Goal: Transaction & Acquisition: Purchase product/service

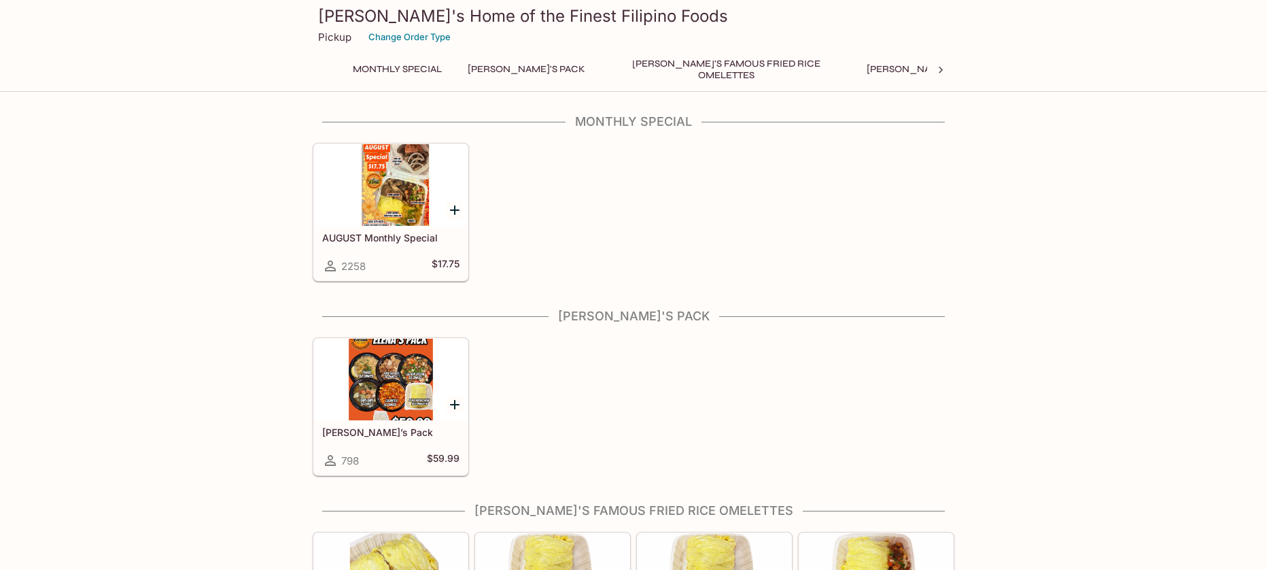
click at [403, 174] on div at bounding box center [391, 185] width 154 height 82
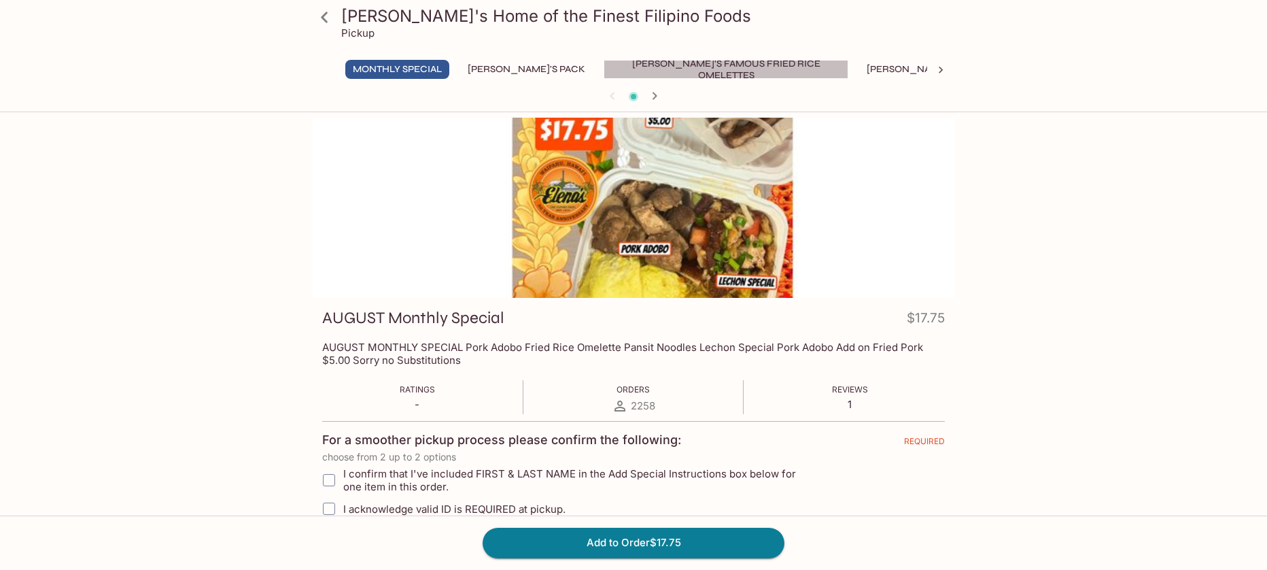
click at [699, 65] on button "[PERSON_NAME]'s Famous Fried Rice Omelettes" at bounding box center [726, 69] width 245 height 19
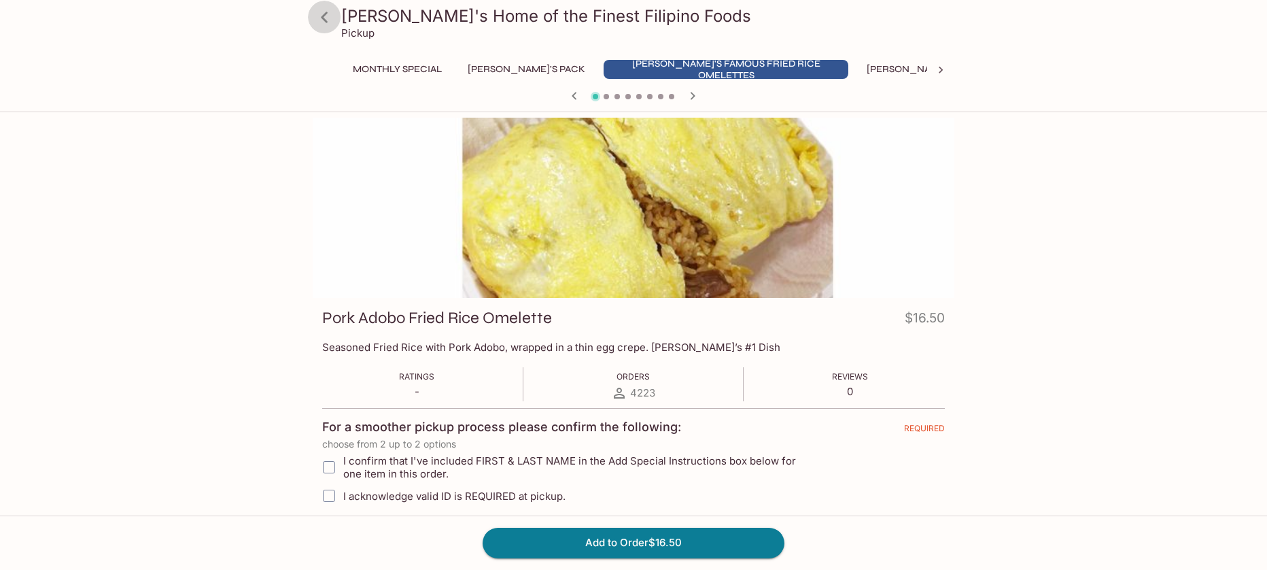
click at [330, 17] on icon at bounding box center [325, 17] width 24 height 24
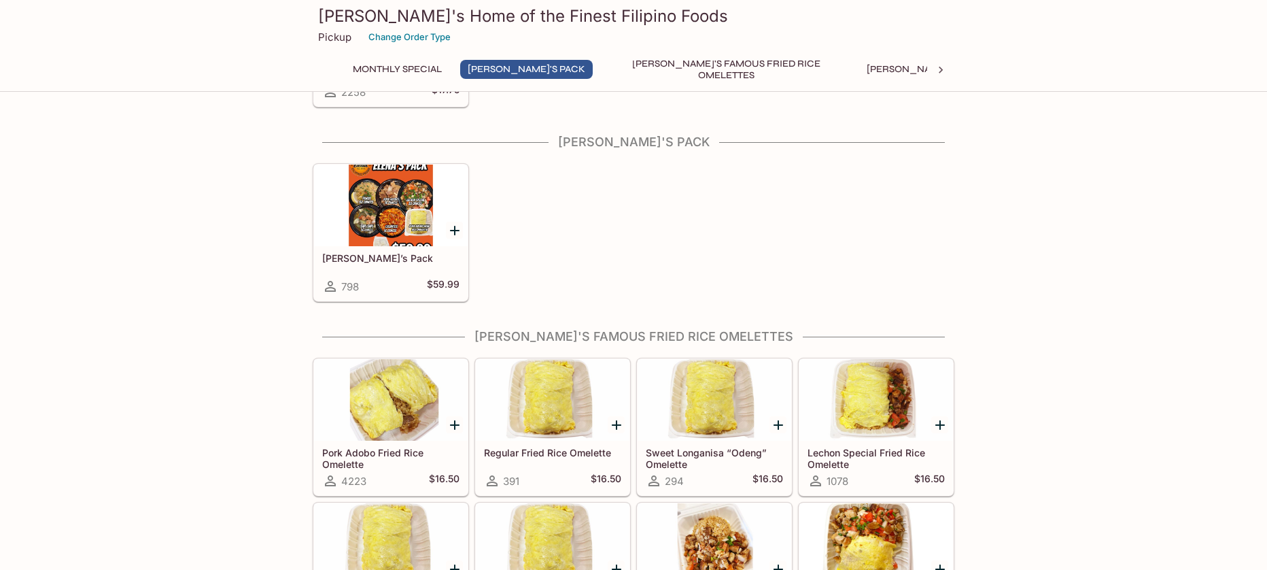
scroll to position [376, 0]
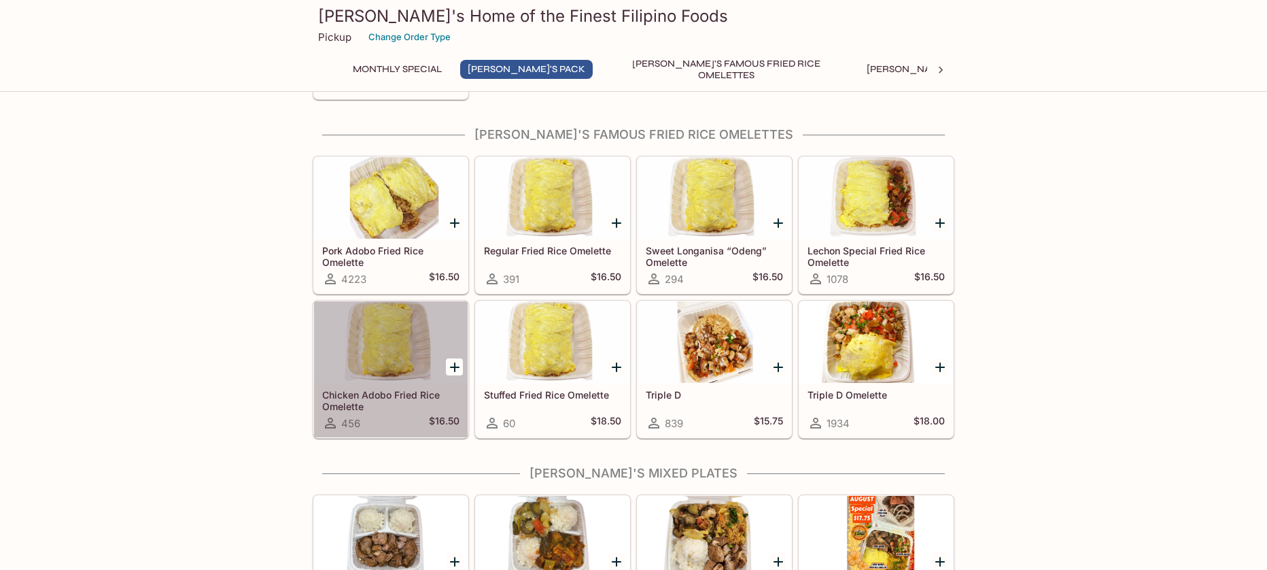
click at [392, 333] on div at bounding box center [391, 342] width 154 height 82
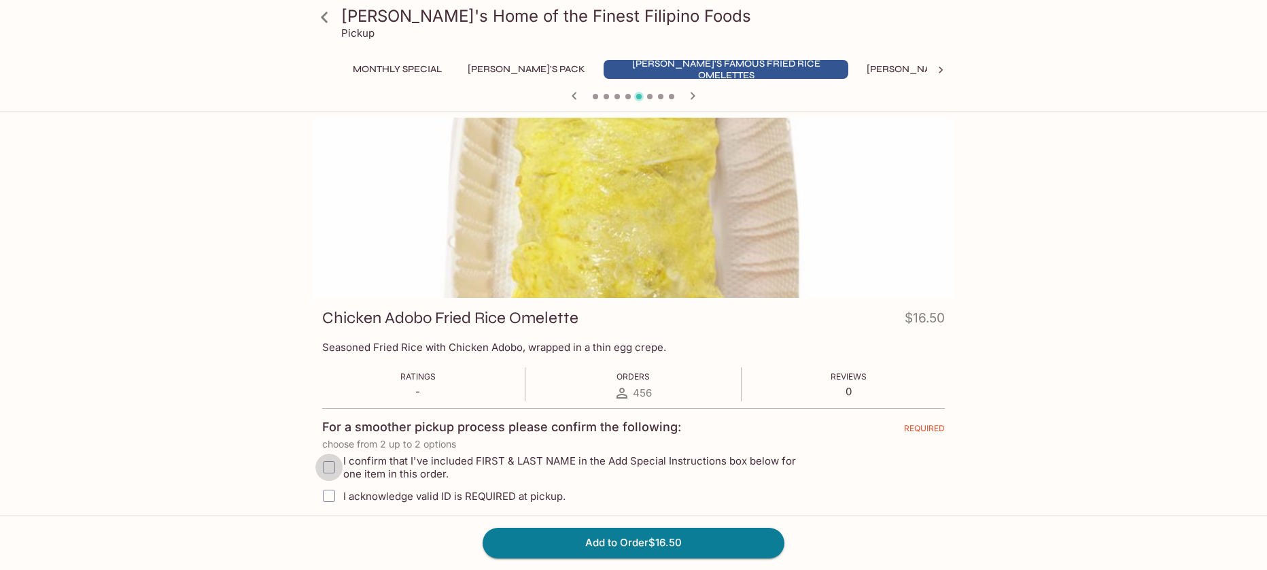
click at [328, 470] on input "I confirm that I've included FIRST & LAST NAME in the Add Special Instructions …" at bounding box center [328, 466] width 27 height 27
checkbox input "true"
click at [332, 498] on input "I acknowledge valid ID is REQUIRED at pickup." at bounding box center [328, 495] width 27 height 27
checkbox input "true"
click at [680, 537] on button "Add to Order $16.50" at bounding box center [634, 543] width 302 height 30
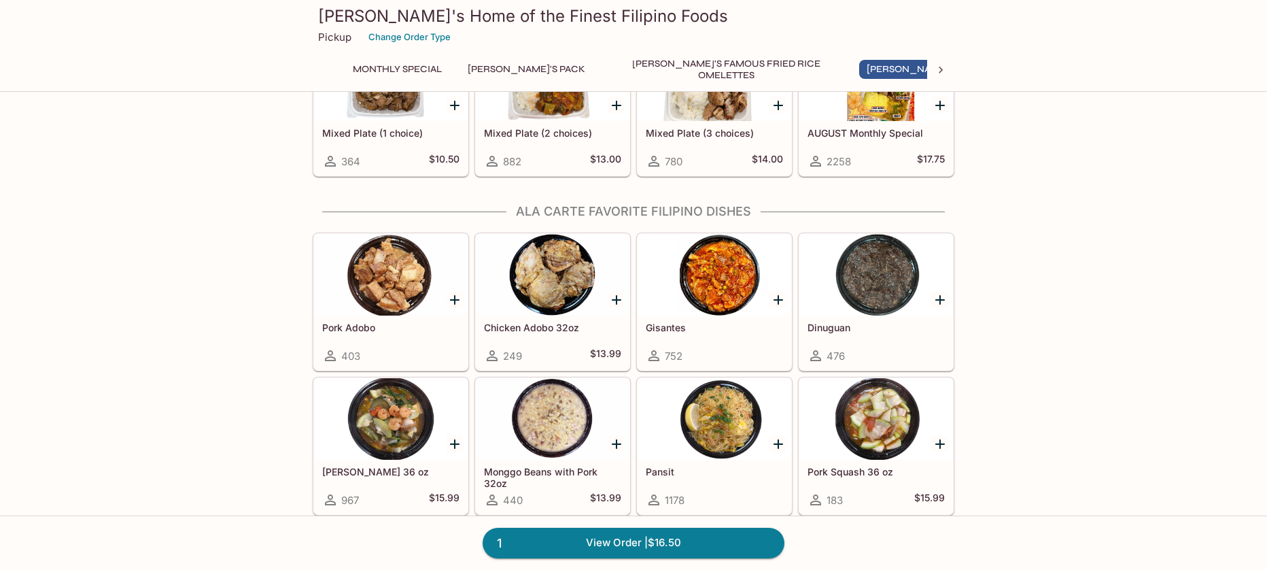
scroll to position [867, 0]
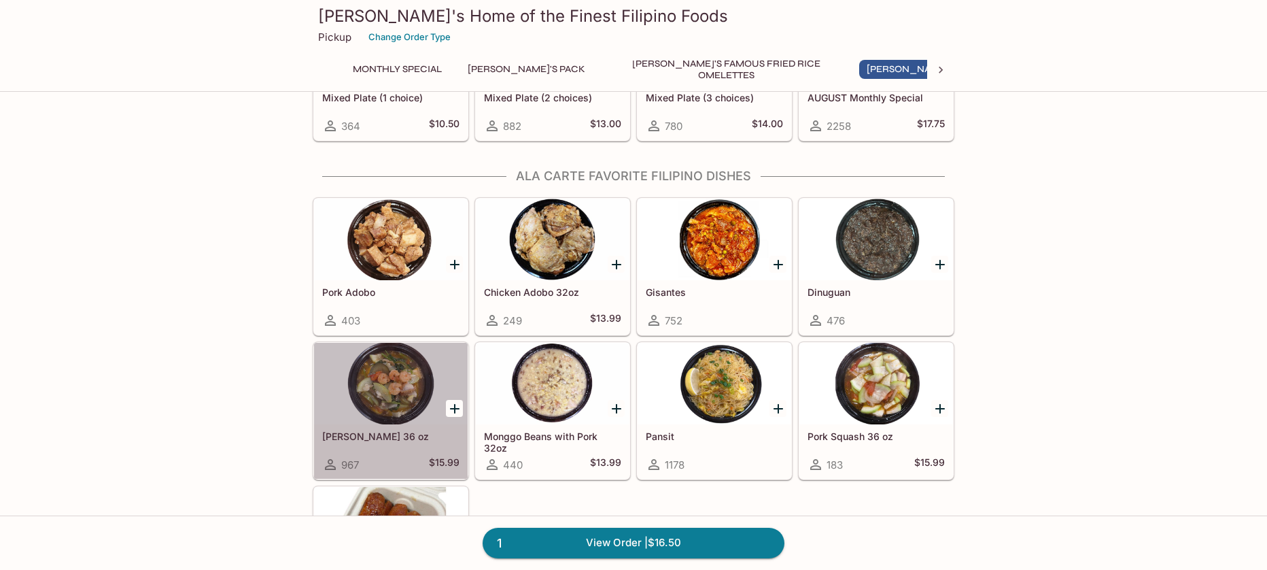
click at [398, 403] on div at bounding box center [391, 384] width 154 height 82
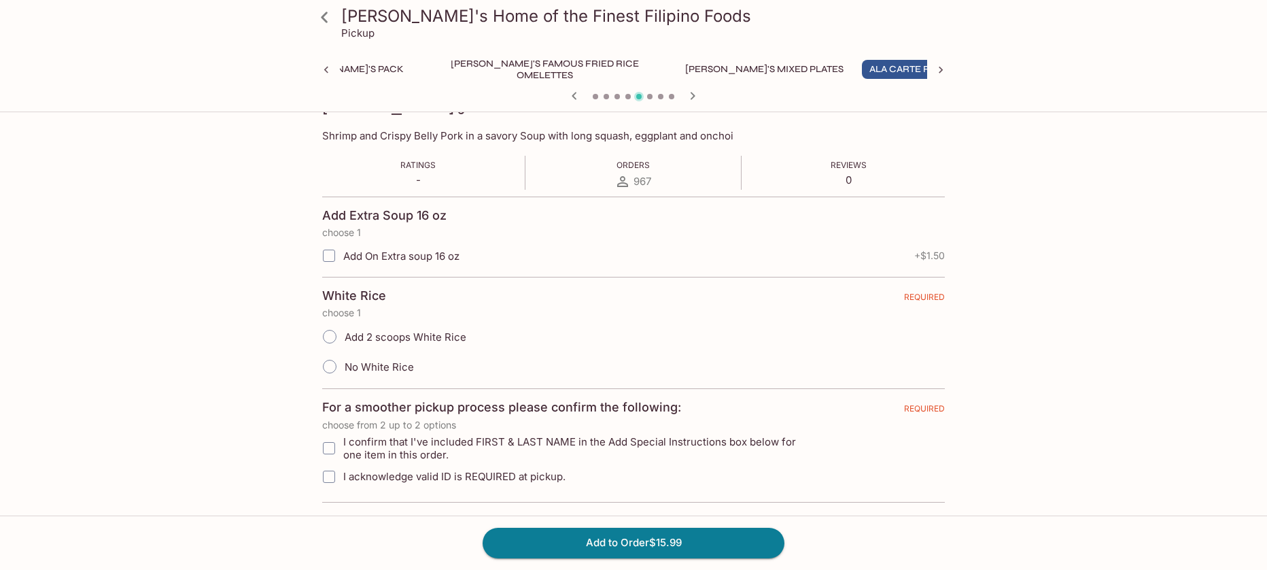
scroll to position [218, 0]
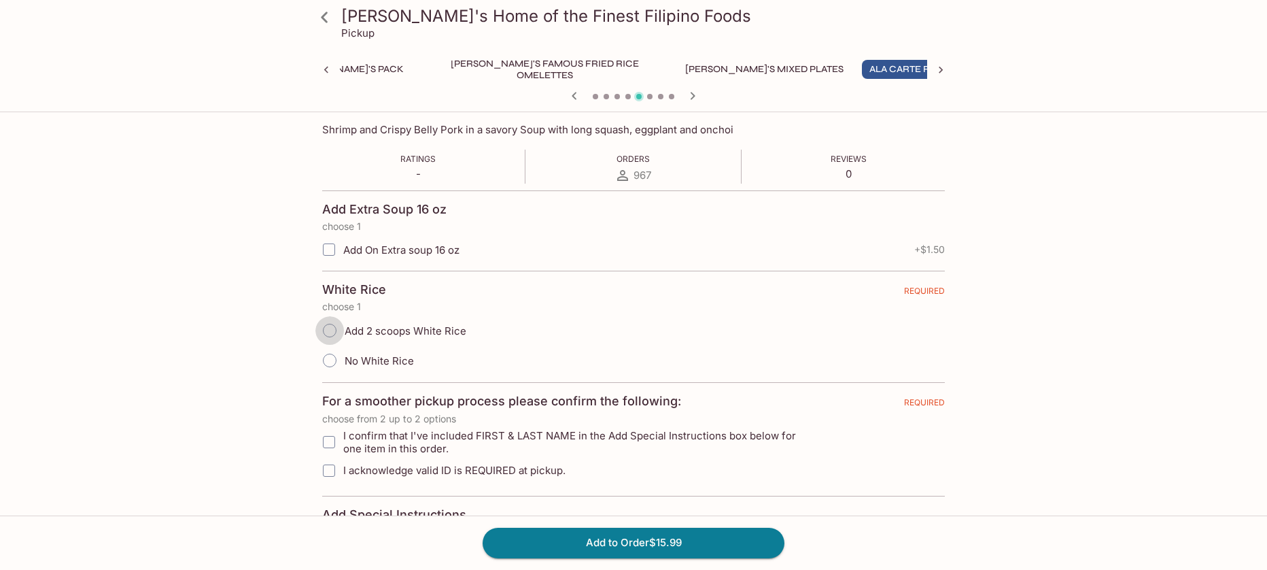
click at [328, 329] on input "Add 2 scoops White Rice" at bounding box center [329, 330] width 29 height 29
radio input "true"
click at [329, 438] on input "I confirm that I've included FIRST & LAST NAME in the Add Special Instructions …" at bounding box center [328, 441] width 27 height 27
checkbox input "true"
click at [330, 472] on input "I acknowledge valid ID is REQUIRED at pickup." at bounding box center [328, 470] width 27 height 27
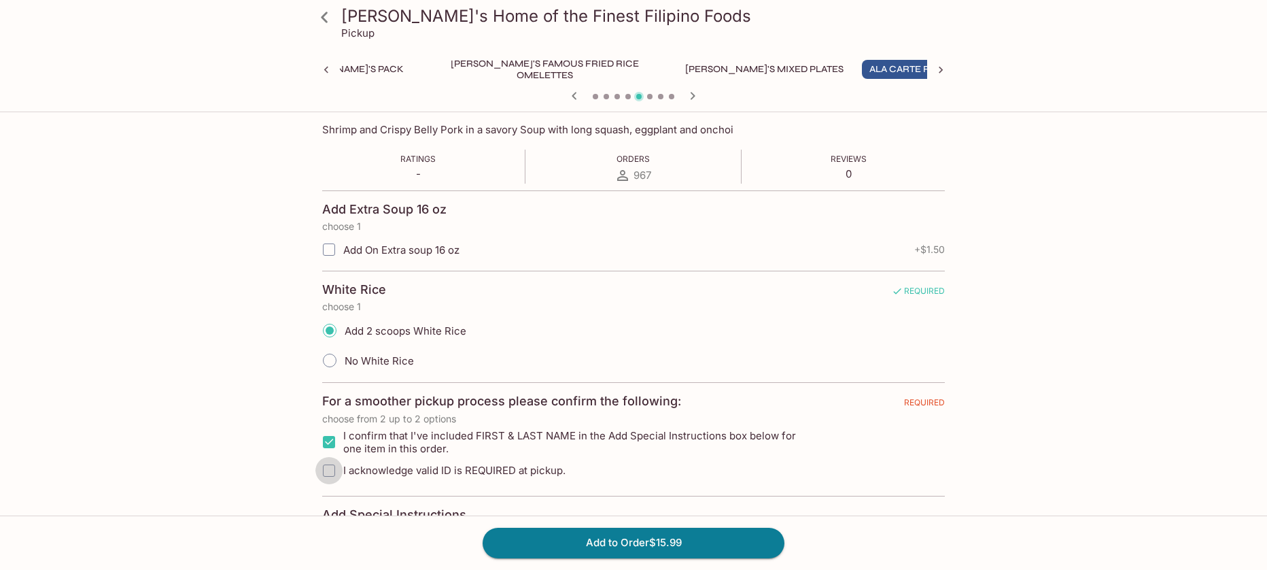
checkbox input "true"
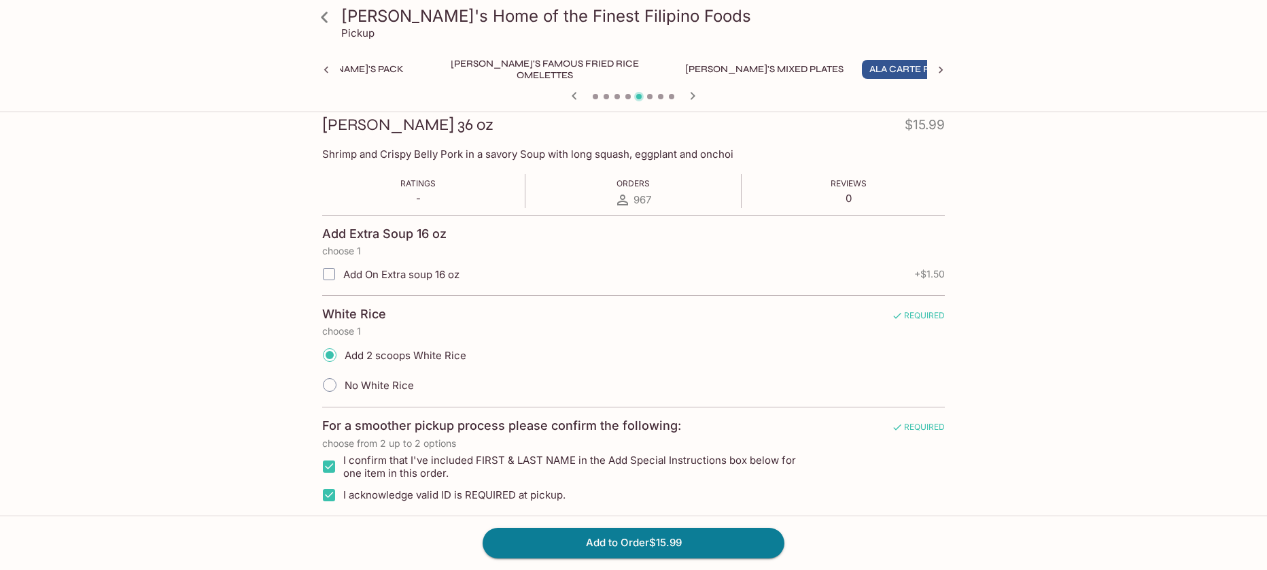
scroll to position [0, 0]
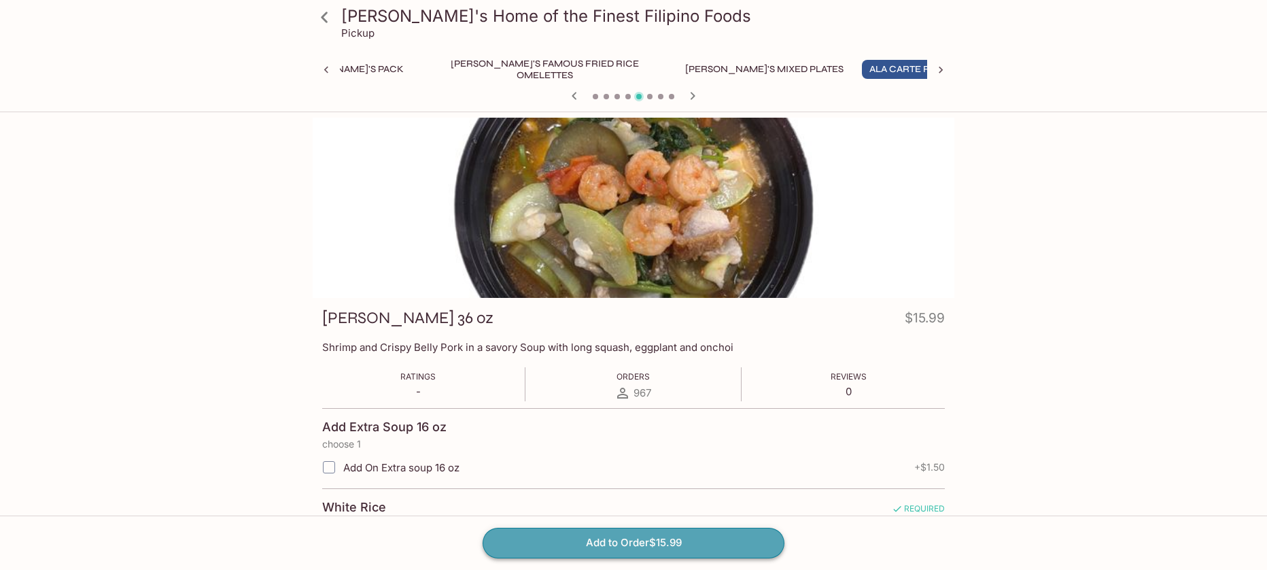
click at [631, 536] on button "Add to Order $15.99" at bounding box center [634, 543] width 302 height 30
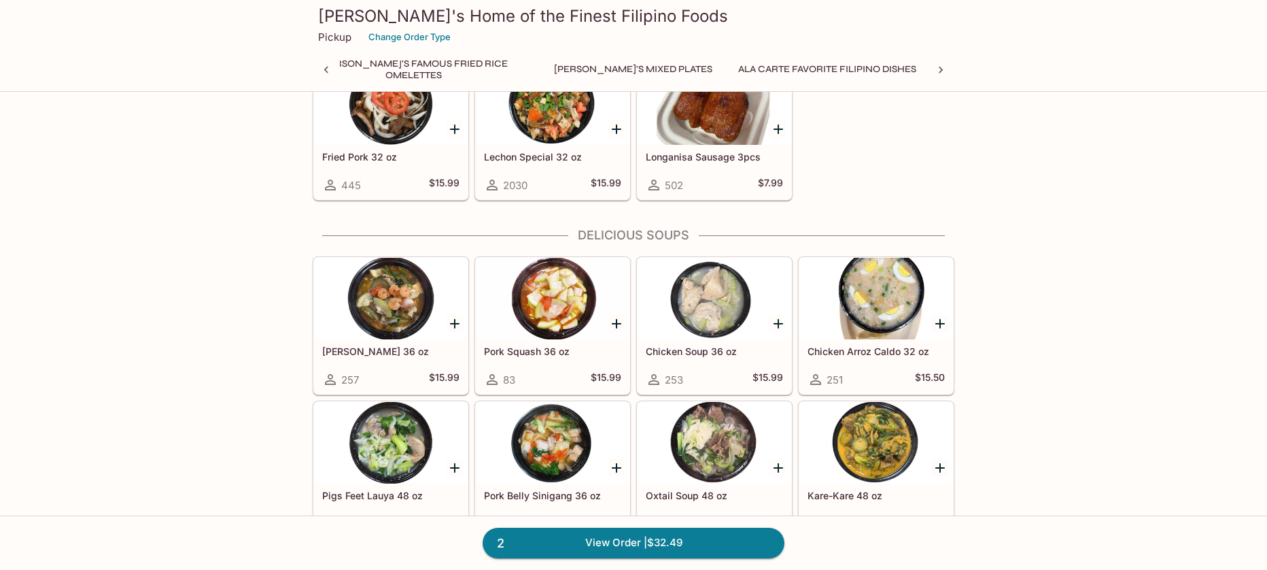
scroll to position [0, 321]
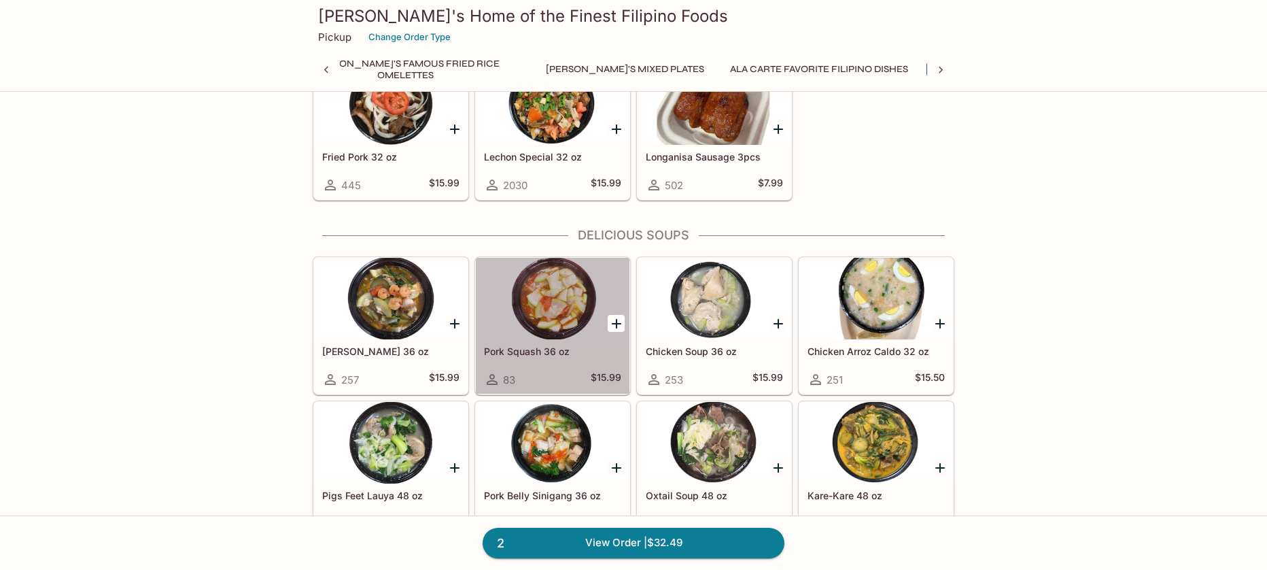
click at [578, 314] on div at bounding box center [553, 299] width 154 height 82
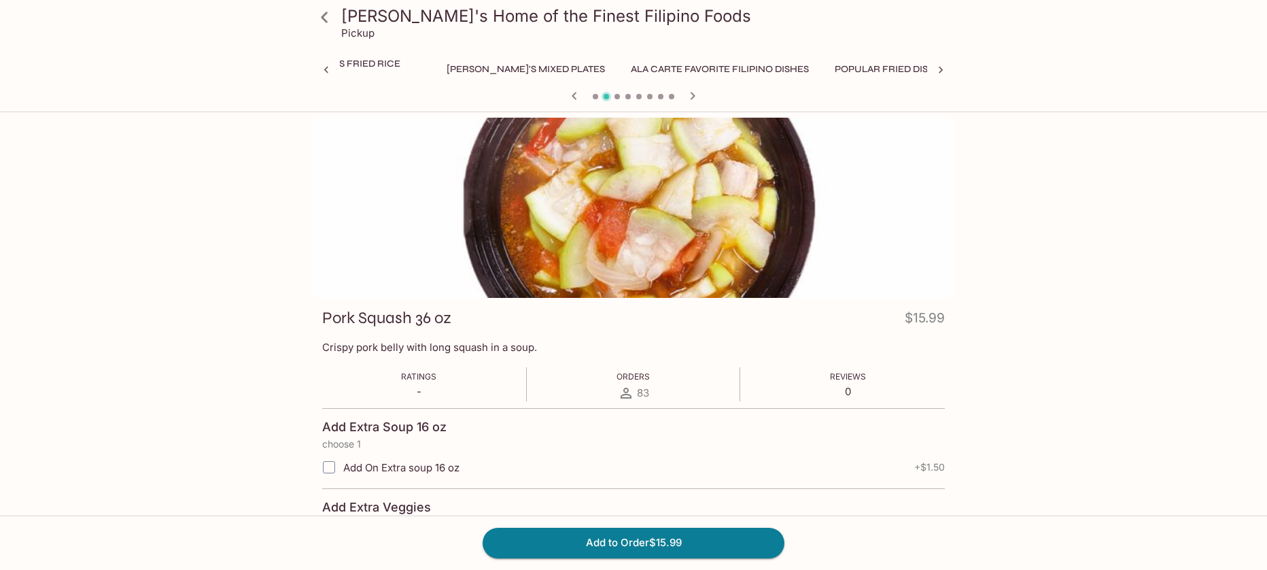
scroll to position [0, 433]
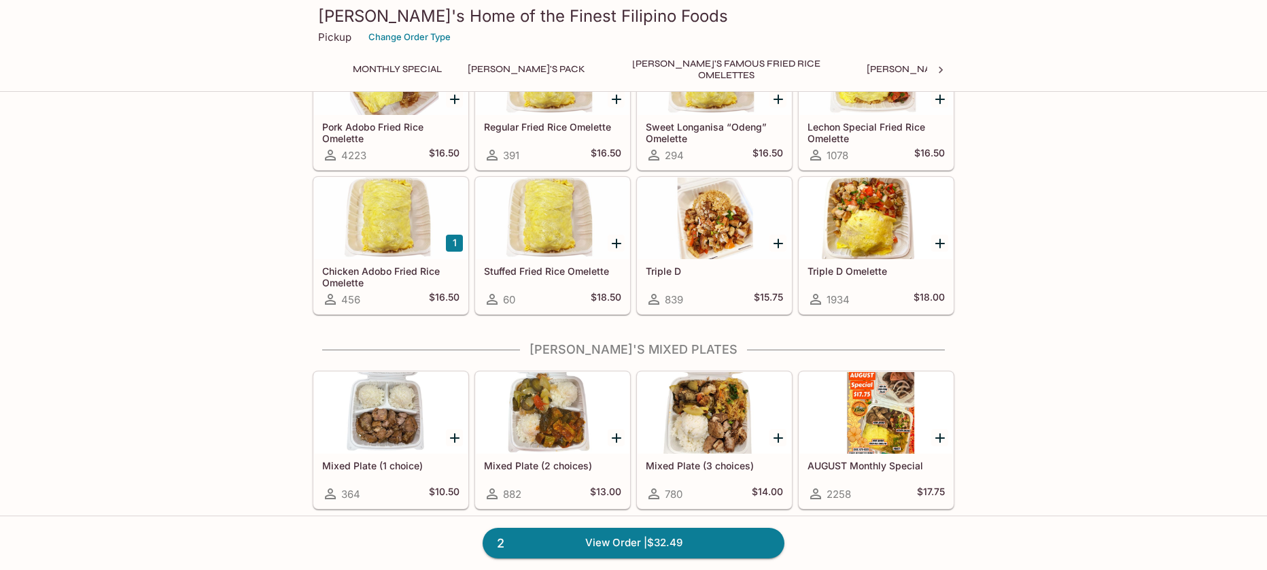
scroll to position [891, 0]
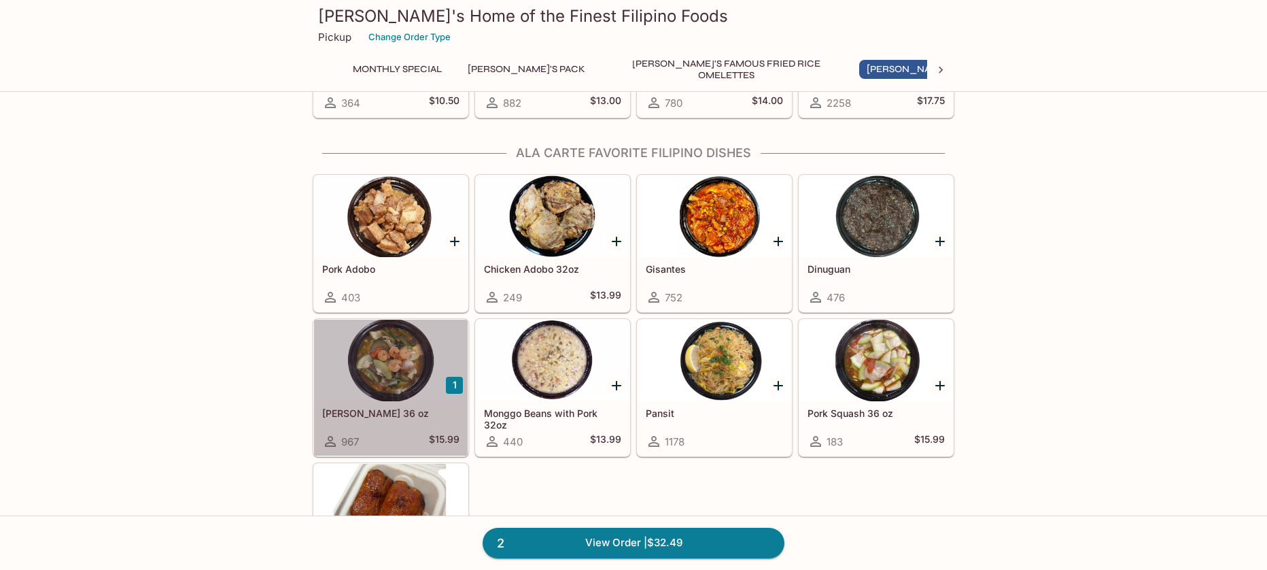
click at [380, 362] on div at bounding box center [391, 360] width 154 height 82
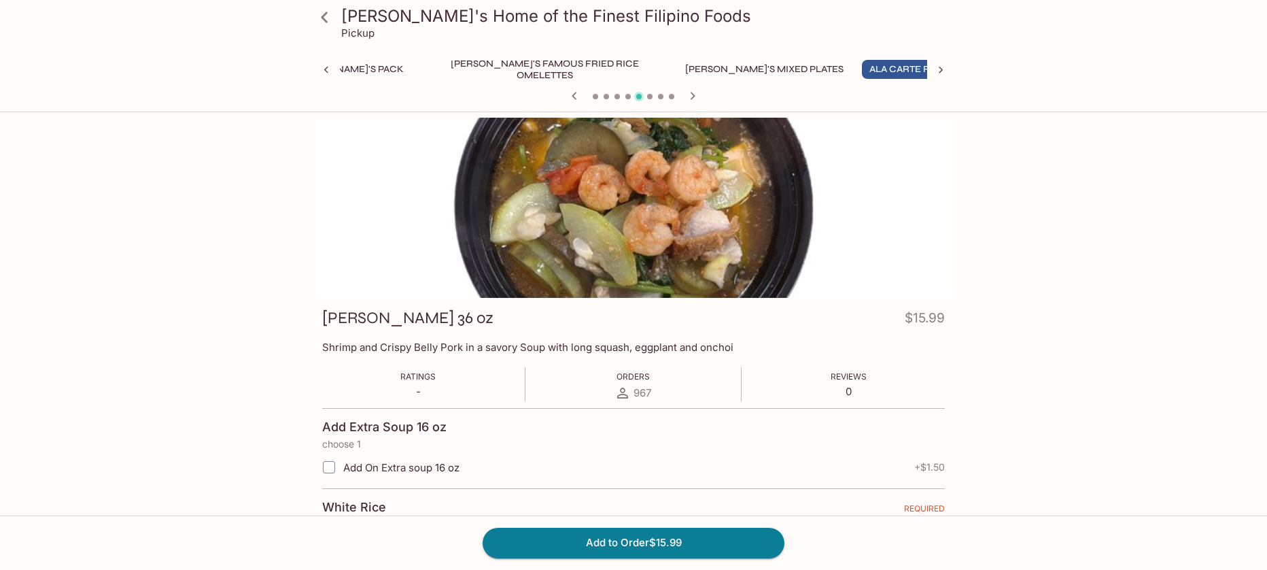
scroll to position [0, 182]
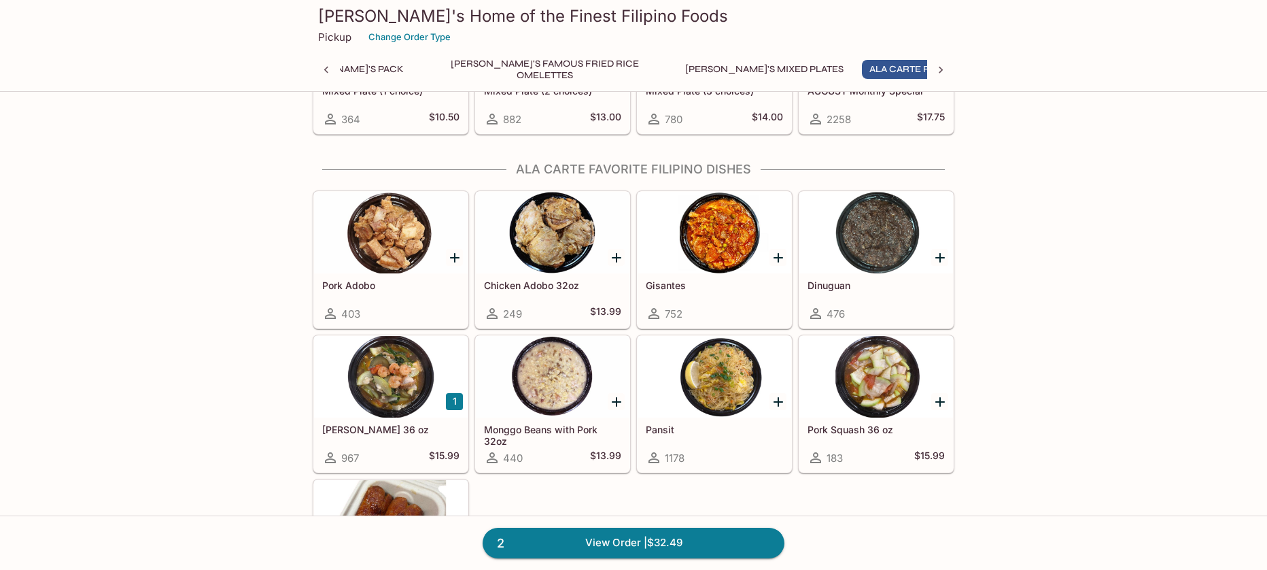
scroll to position [727, 0]
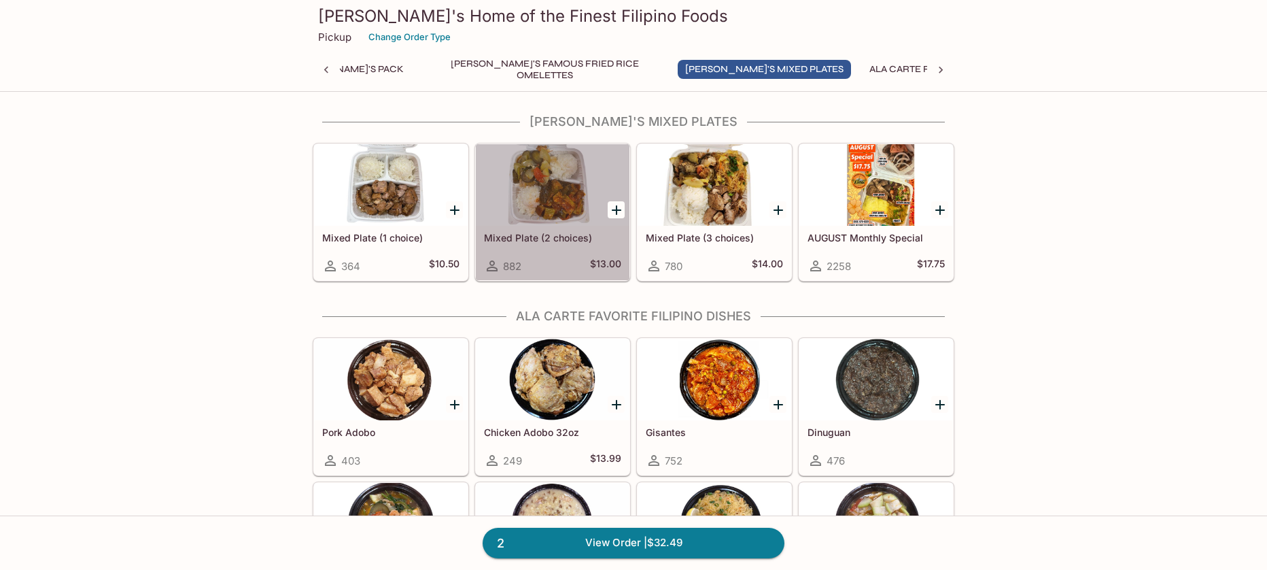
click at [560, 188] on div at bounding box center [553, 185] width 154 height 82
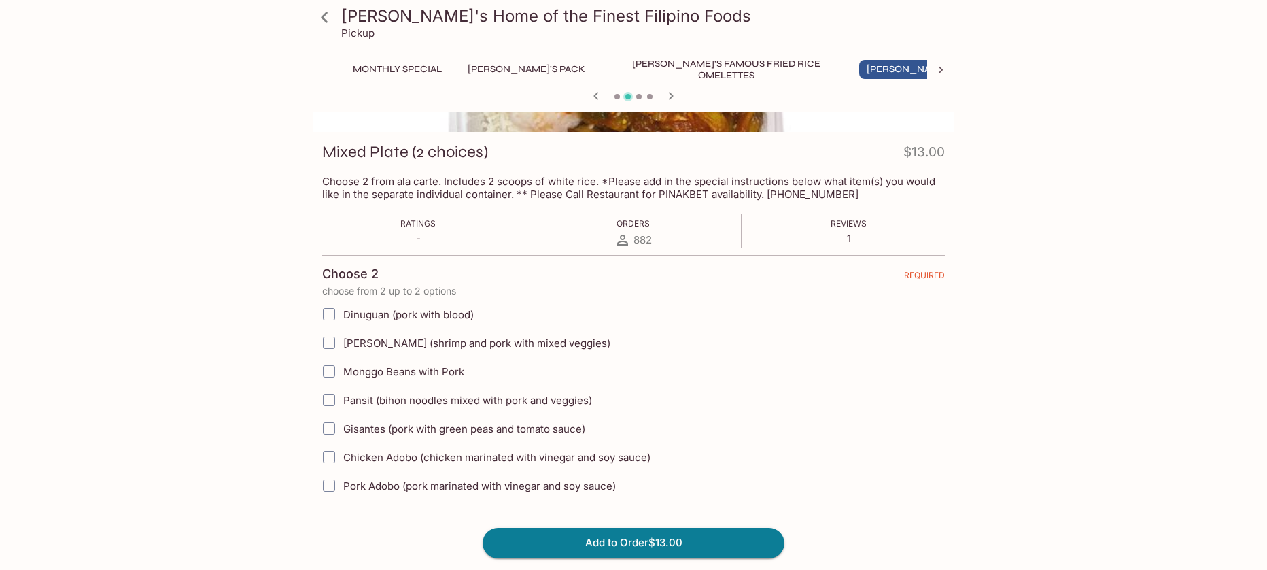
scroll to position [182, 0]
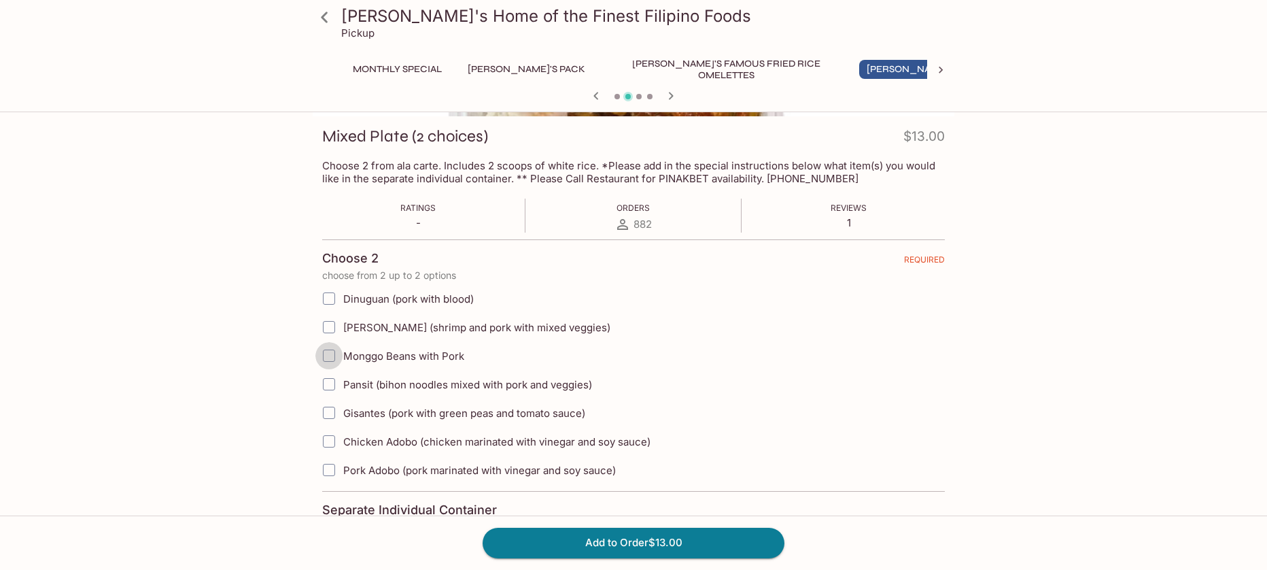
click at [328, 356] on input "Monggo Beans with Pork" at bounding box center [328, 355] width 27 height 27
checkbox input "true"
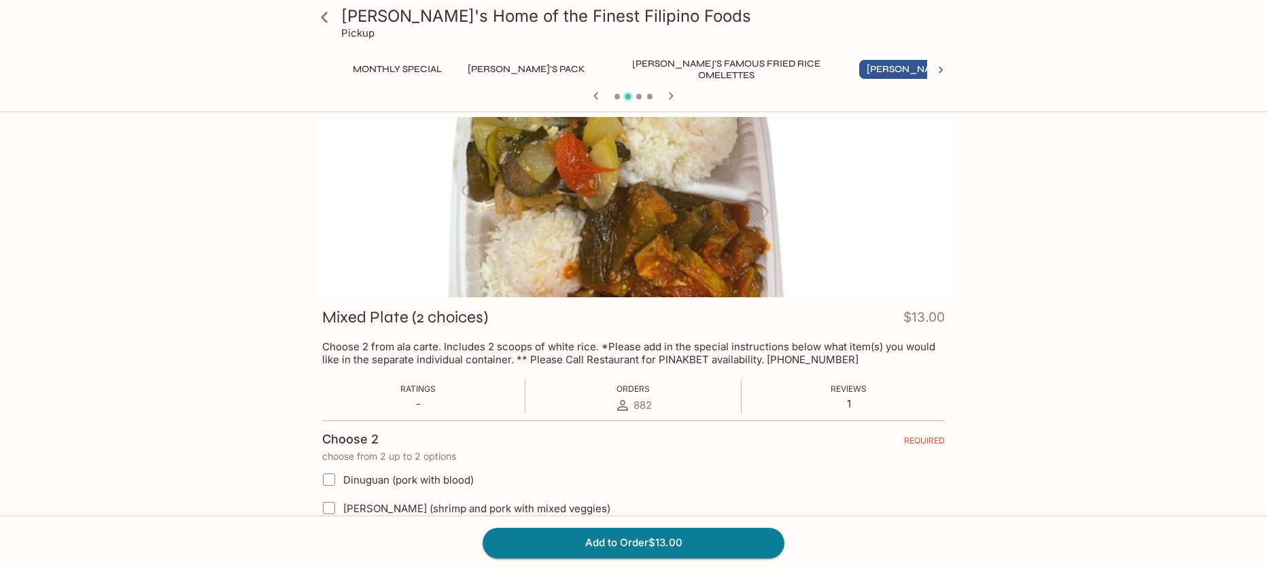
scroll to position [0, 0]
click at [322, 19] on icon at bounding box center [324, 17] width 7 height 11
